Goal: Task Accomplishment & Management: Manage account settings

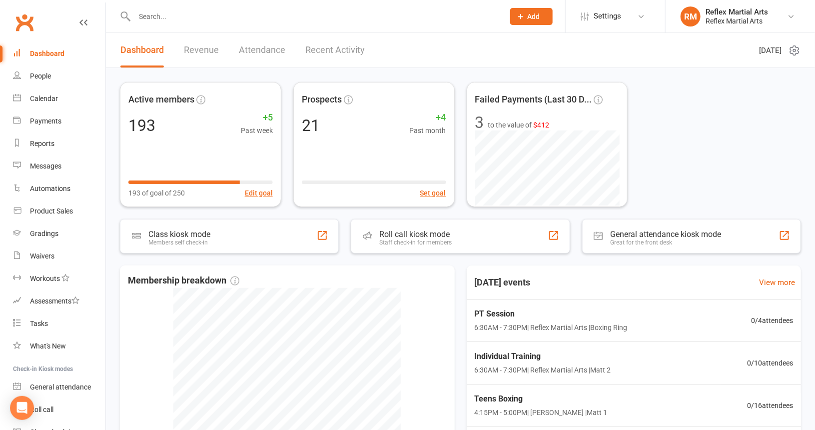
click at [160, 14] on input "text" at bounding box center [314, 16] width 366 height 14
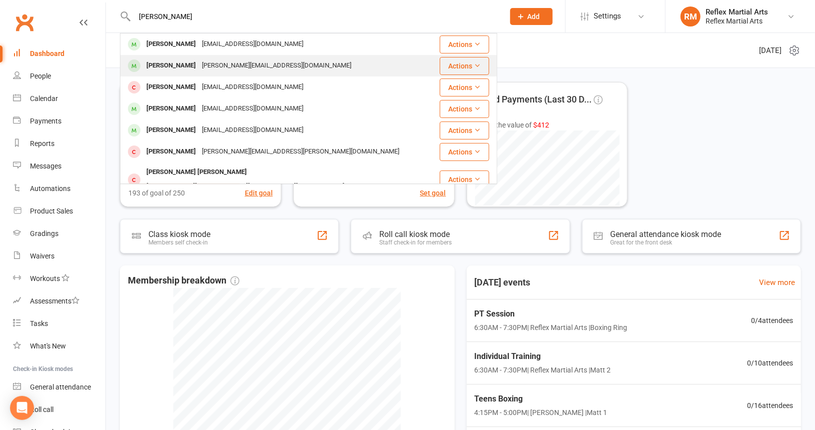
type input "[PERSON_NAME]"
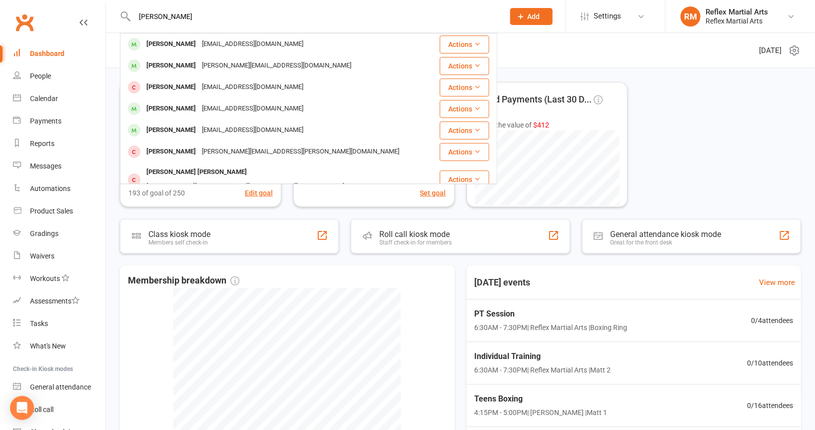
click at [208, 65] on div "[PERSON_NAME][EMAIL_ADDRESS][DOMAIN_NAME]" at bounding box center [276, 65] width 155 height 14
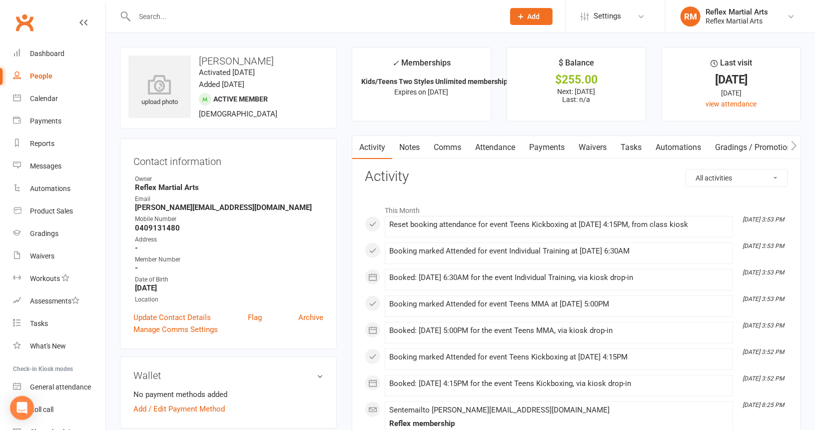
click at [446, 145] on link "Comms" at bounding box center [447, 147] width 41 height 23
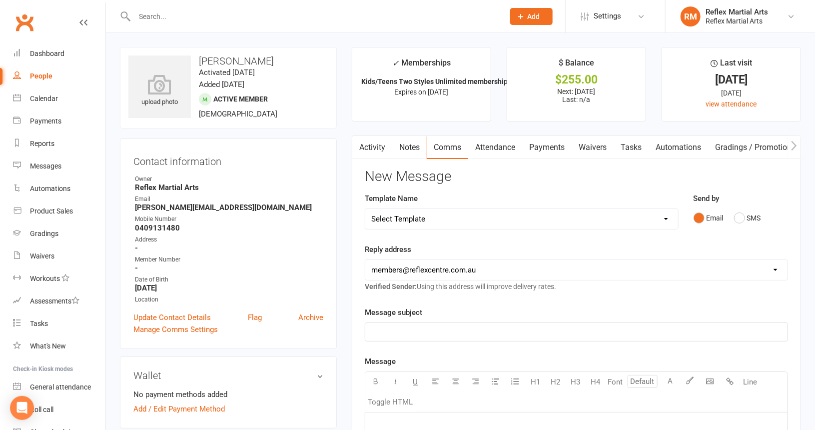
click at [376, 143] on link "Activity" at bounding box center [372, 147] width 40 height 23
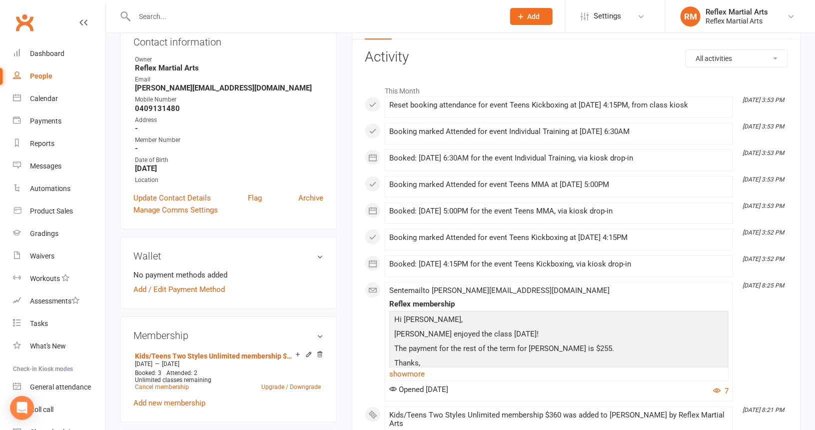
scroll to position [200, 0]
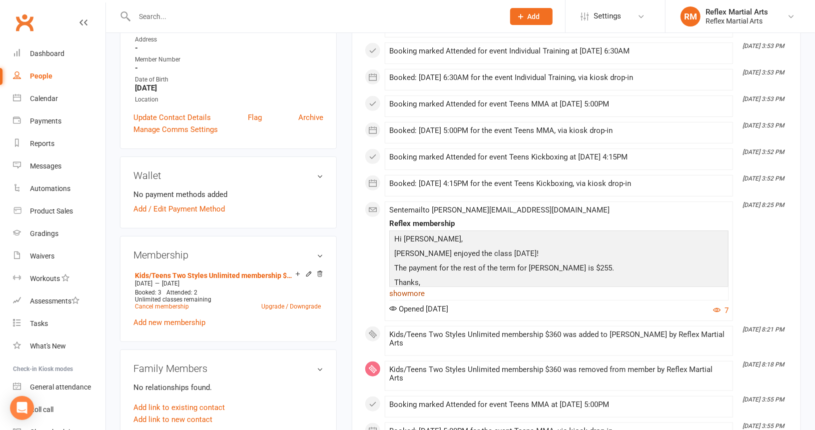
click at [422, 286] on link "show more" at bounding box center [558, 293] width 339 height 14
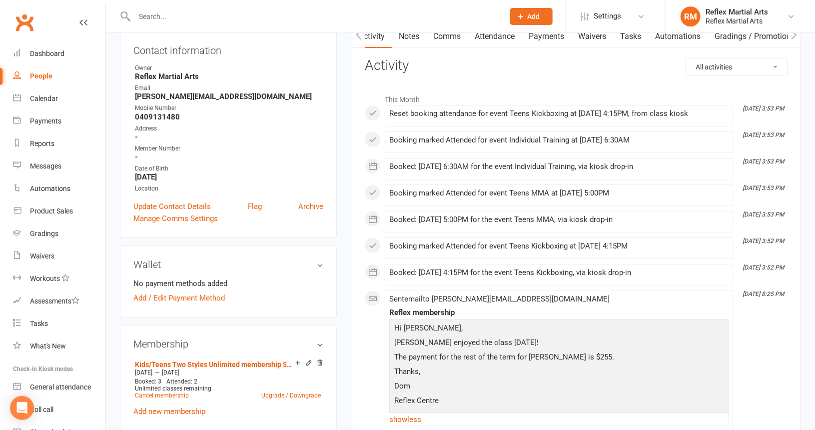
scroll to position [0, 0]
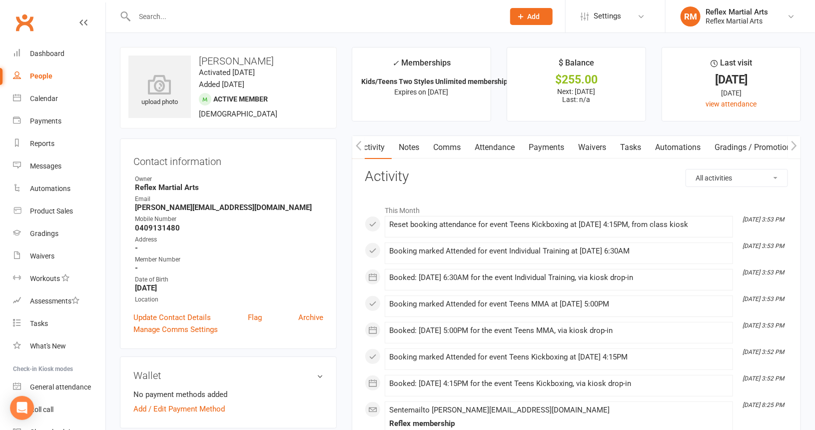
click at [546, 148] on link "Payments" at bounding box center [546, 147] width 49 height 23
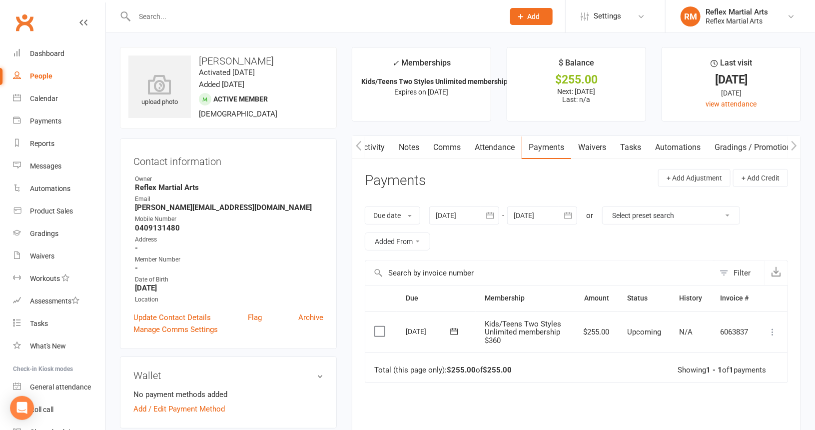
click at [772, 328] on icon at bounding box center [772, 332] width 10 height 10
click at [721, 370] on link "Mark as Paid (POS)" at bounding box center [728, 371] width 99 height 20
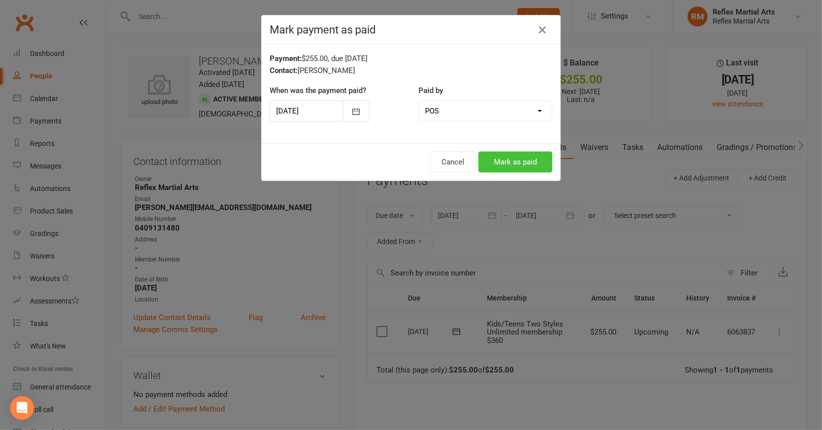
click at [516, 157] on button "Mark as paid" at bounding box center [516, 161] width 74 height 21
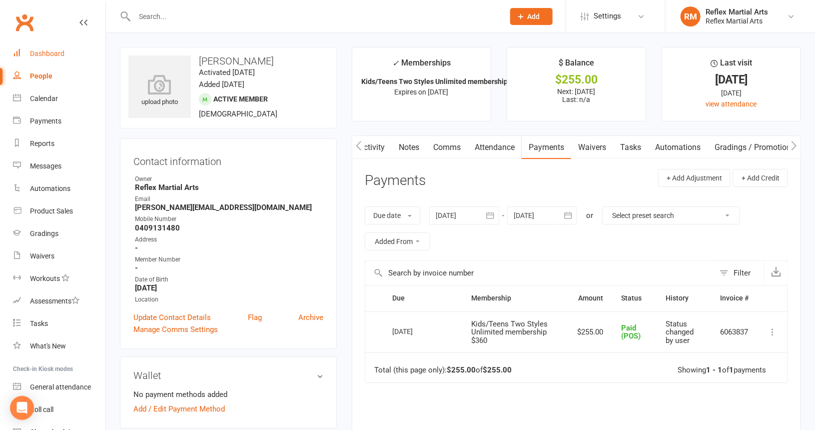
click at [56, 50] on div "Dashboard" at bounding box center [47, 53] width 34 height 8
